Goal: Use online tool/utility: Utilize a website feature to perform a specific function

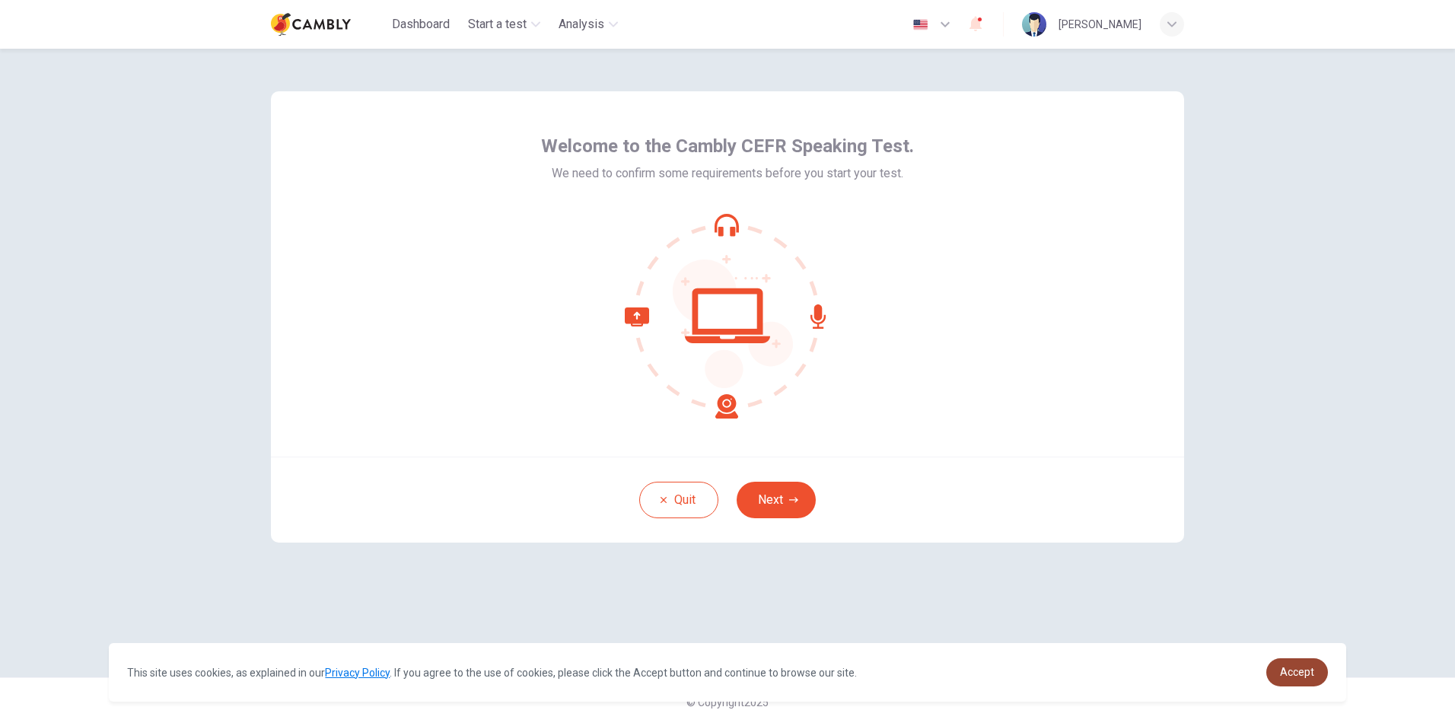
click at [1293, 675] on span "Accept" at bounding box center [1297, 672] width 34 height 12
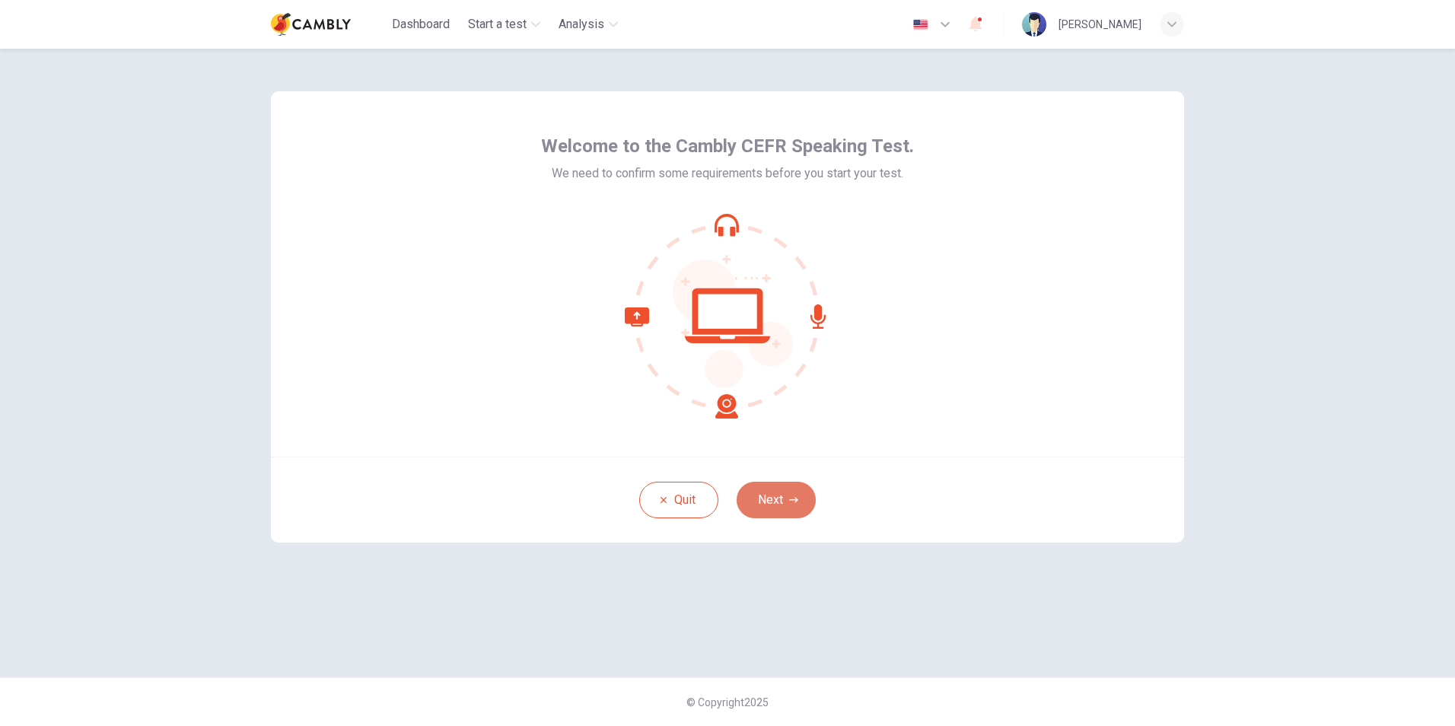
click at [796, 498] on icon "button" at bounding box center [793, 499] width 9 height 9
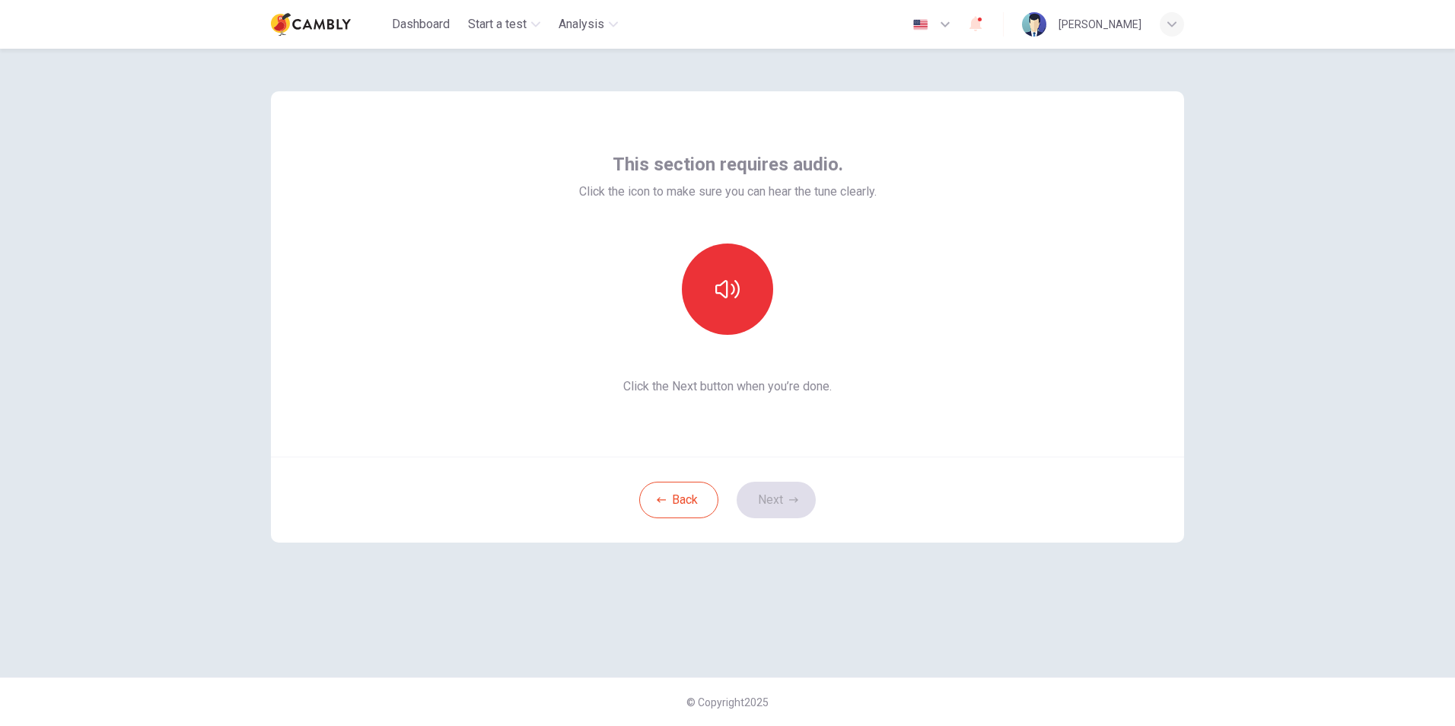
click at [702, 383] on span "Click the Next button when you’re done." at bounding box center [727, 386] width 297 height 18
click at [696, 382] on span "Click the Next button when you’re done." at bounding box center [727, 386] width 297 height 18
click at [727, 288] on icon "button" at bounding box center [727, 289] width 24 height 18
click at [801, 501] on button "Next" at bounding box center [776, 500] width 79 height 37
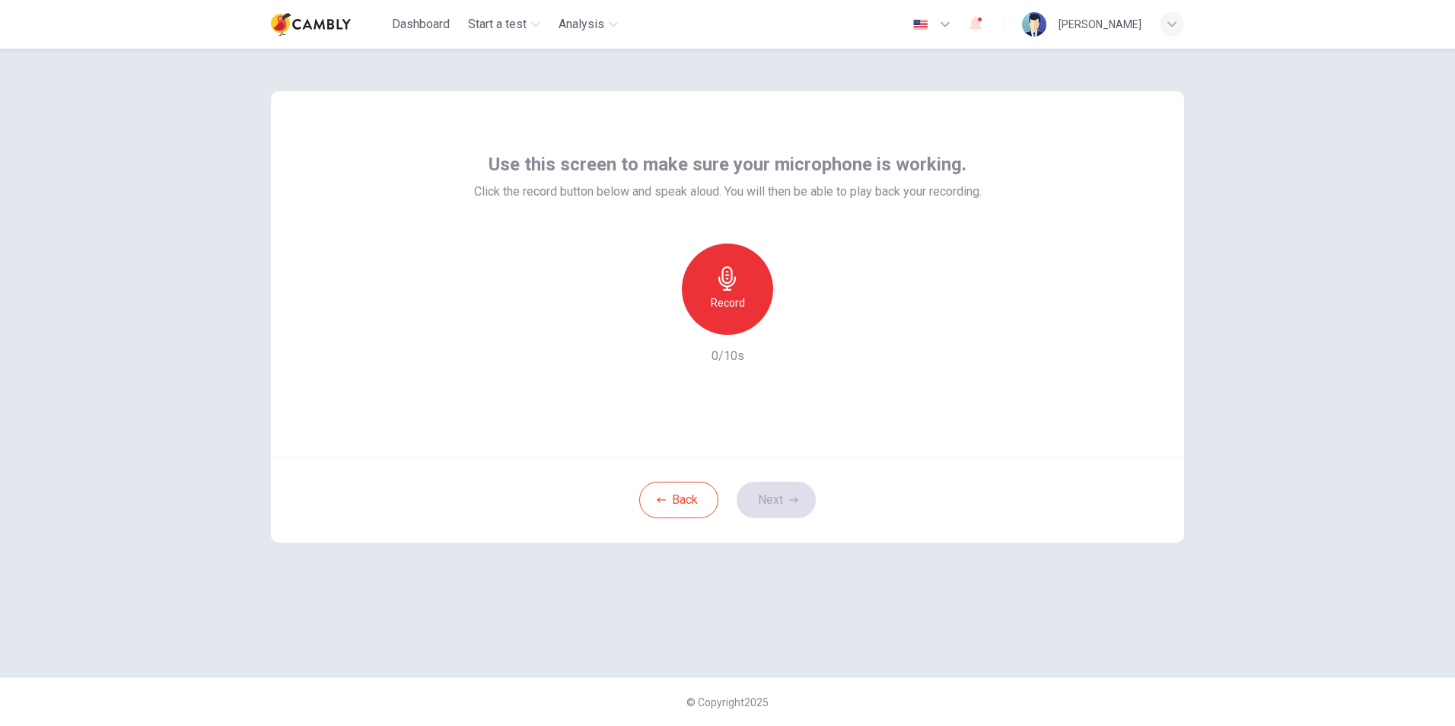
click at [705, 291] on div "Record" at bounding box center [727, 288] width 91 height 91
click at [727, 297] on h6 "Stop" at bounding box center [727, 303] width 23 height 18
click at [782, 498] on button "Next" at bounding box center [776, 500] width 79 height 37
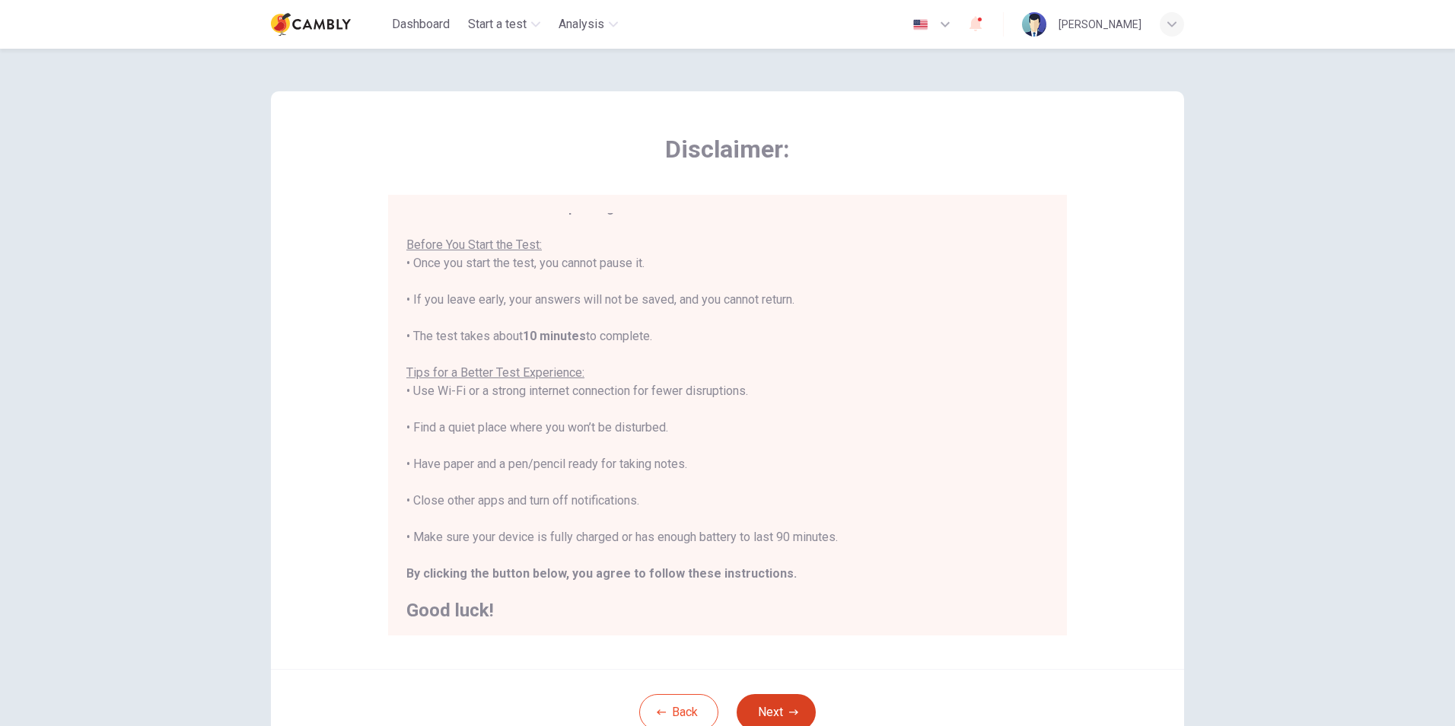
scroll to position [17, 0]
click at [780, 712] on button "Next" at bounding box center [776, 712] width 79 height 37
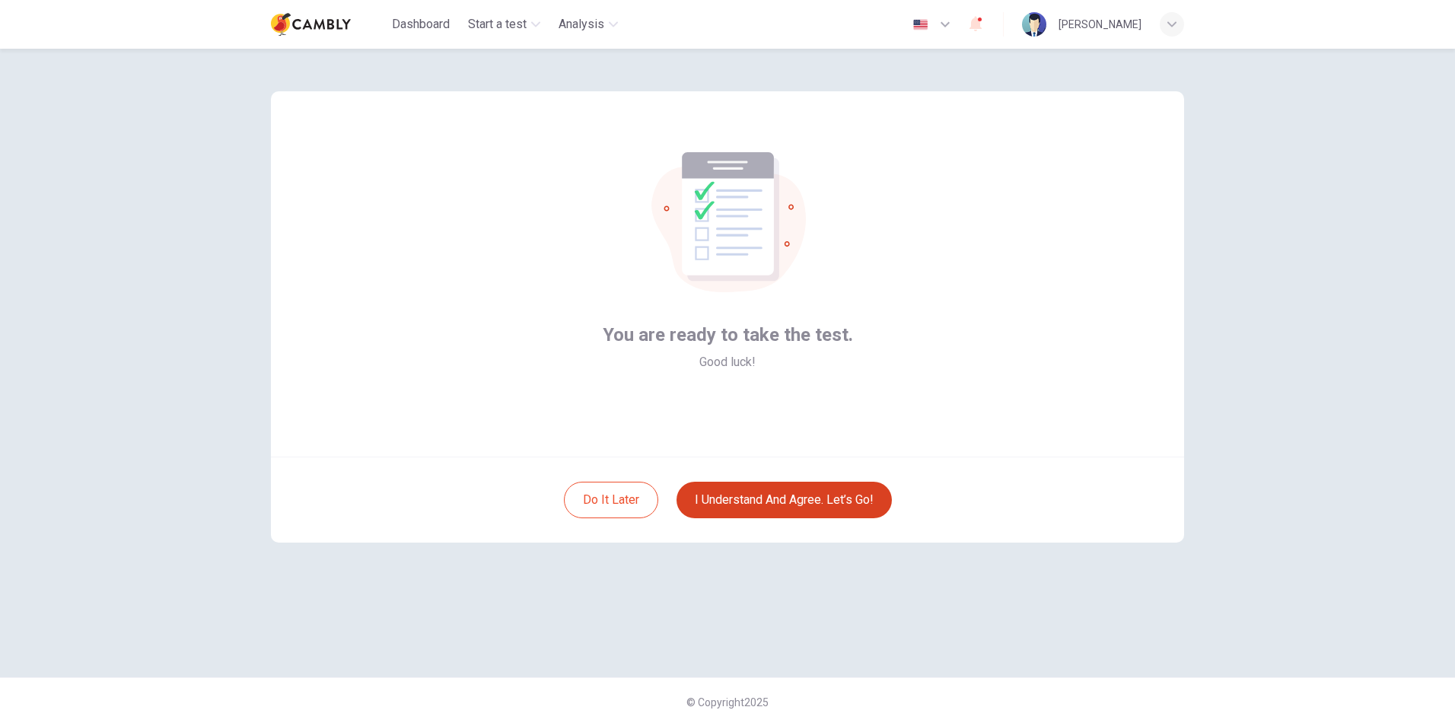
click at [780, 493] on button "I understand and agree. Let’s go!" at bounding box center [783, 500] width 215 height 37
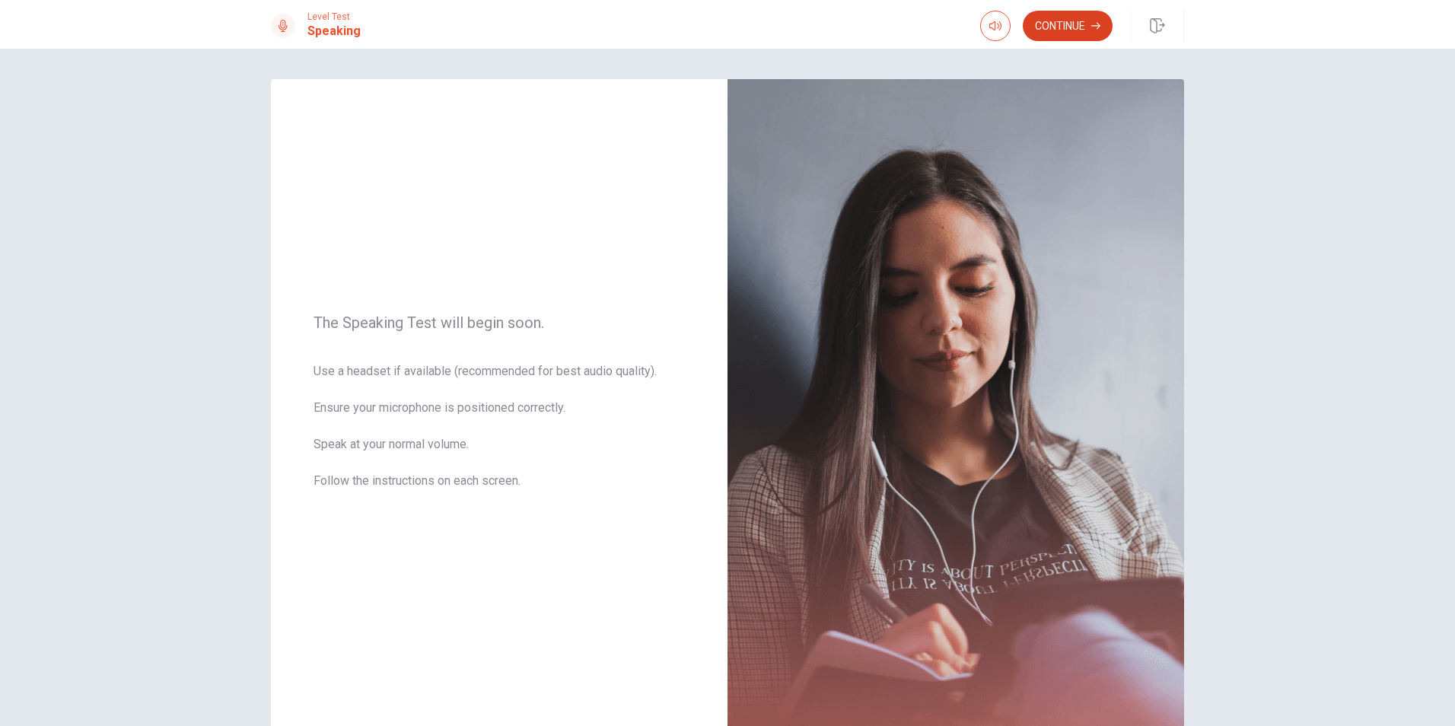
click at [1061, 31] on button "Continue" at bounding box center [1068, 26] width 90 height 30
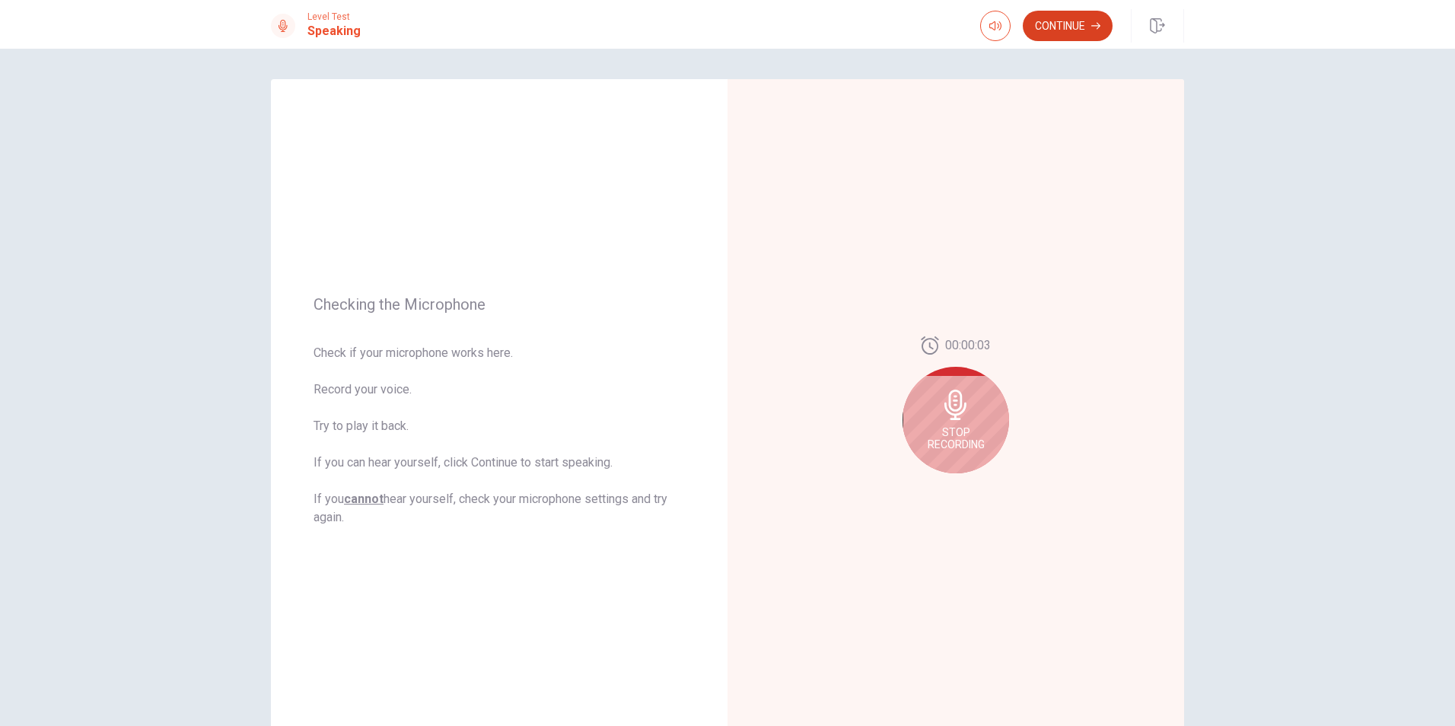
click at [1067, 34] on button "Continue" at bounding box center [1068, 26] width 90 height 30
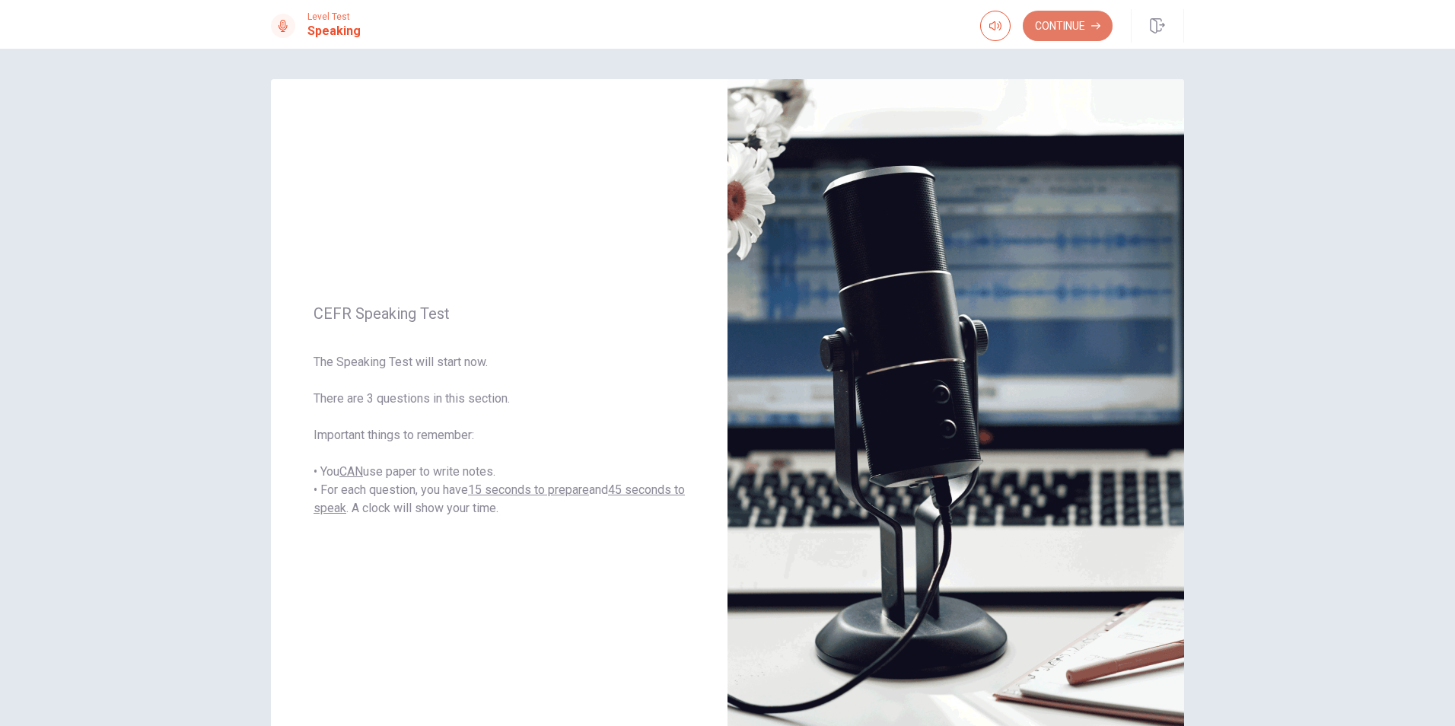
click at [1071, 34] on button "Continue" at bounding box center [1068, 26] width 90 height 30
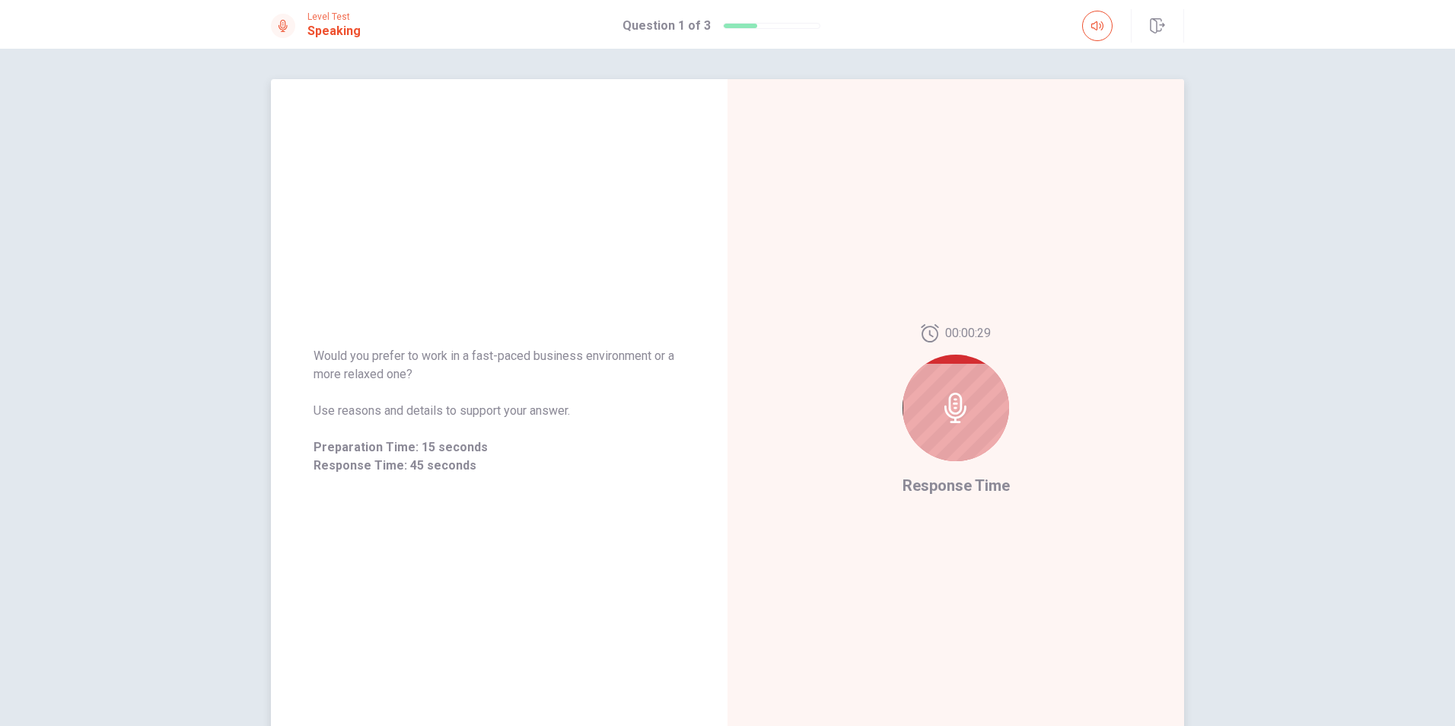
drag, startPoint x: 469, startPoint y: 352, endPoint x: 587, endPoint y: 358, distance: 117.3
click at [587, 358] on span "Would you prefer to work in a fast-paced business environment or a more relaxed…" at bounding box center [498, 365] width 371 height 37
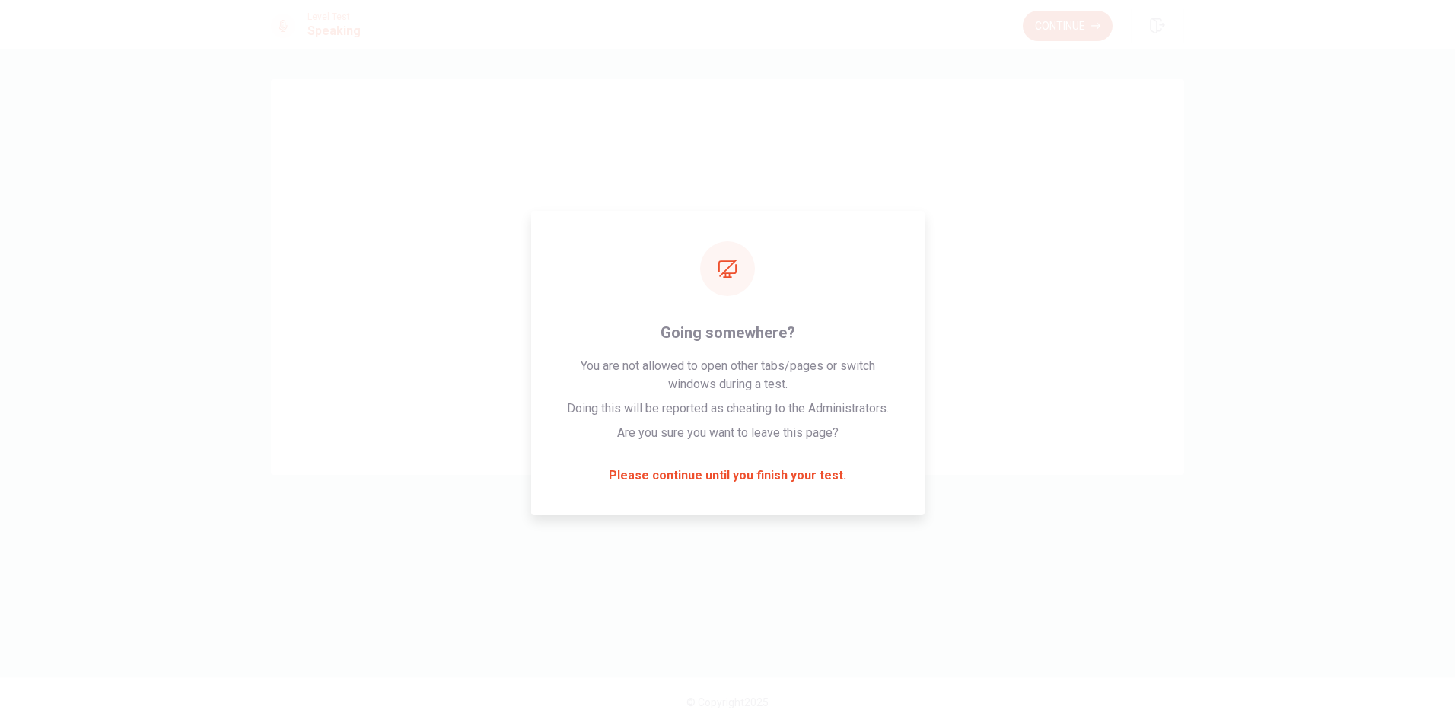
click at [1056, 20] on button "Continue" at bounding box center [1068, 26] width 90 height 30
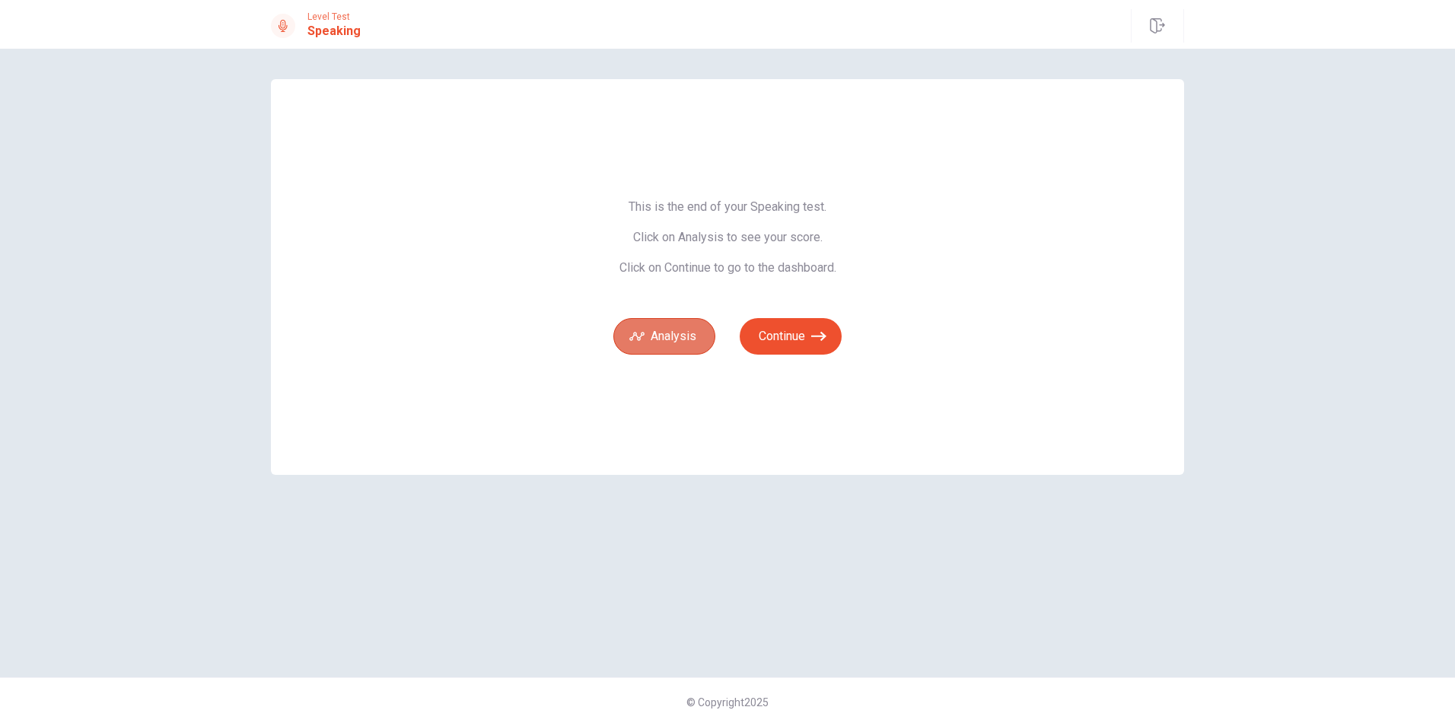
click at [699, 336] on button "Analysis" at bounding box center [664, 336] width 102 height 37
